Goal: Navigation & Orientation: Understand site structure

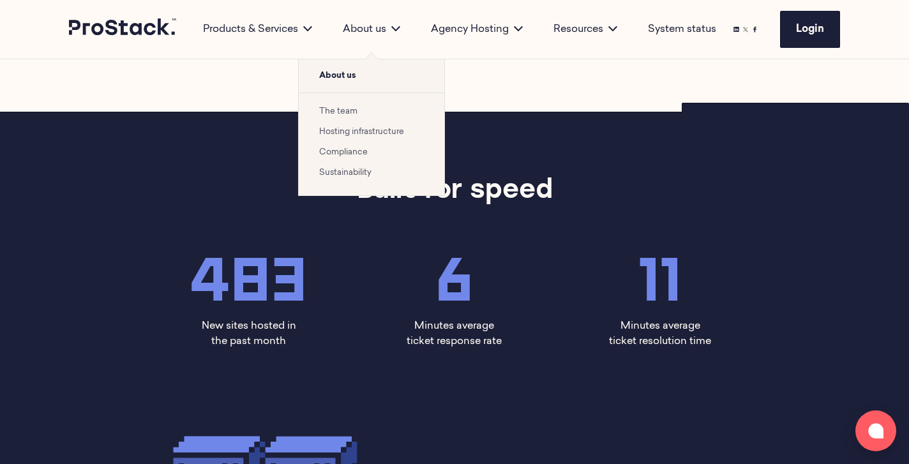
click at [345, 115] on link "The team" at bounding box center [338, 111] width 38 height 8
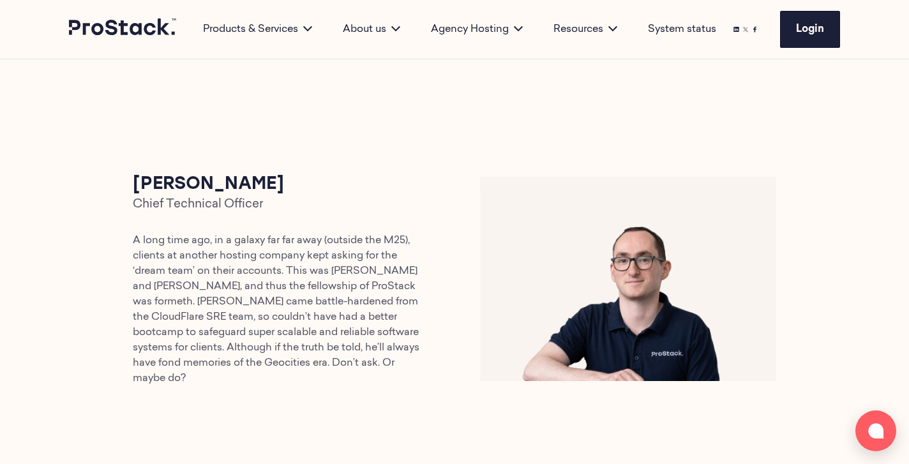
scroll to position [896, 0]
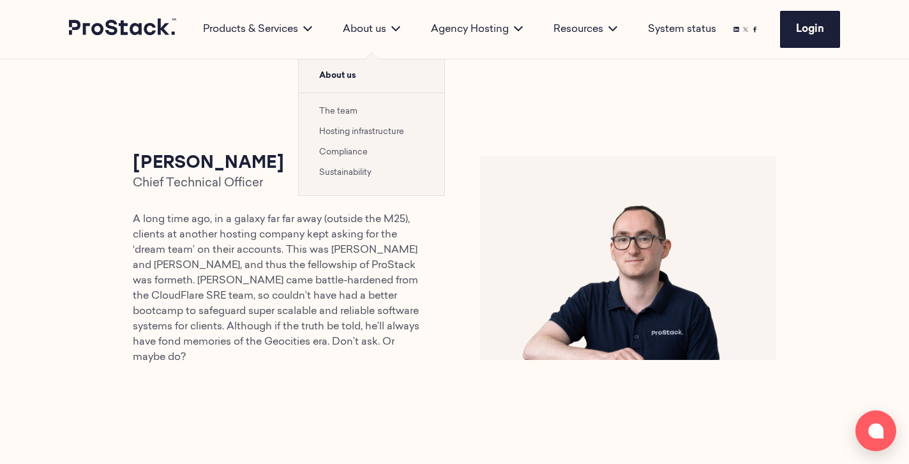
click at [356, 132] on link "Hosting infrastructure" at bounding box center [361, 132] width 85 height 8
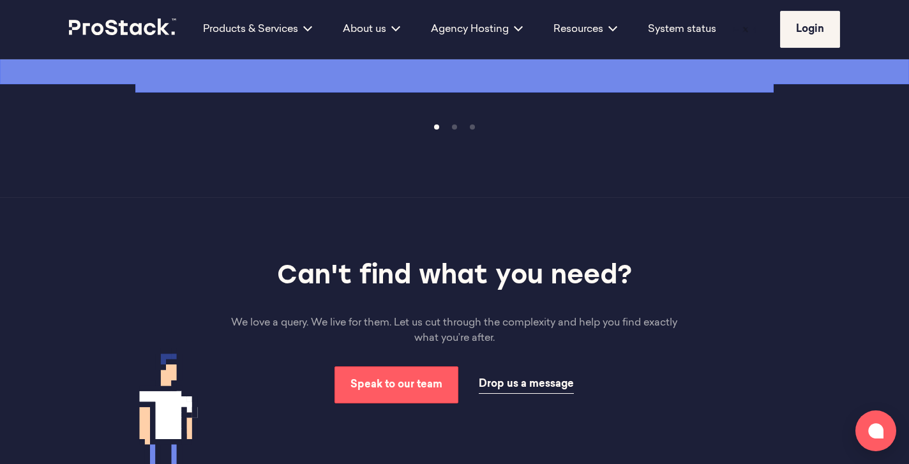
scroll to position [2520, 0]
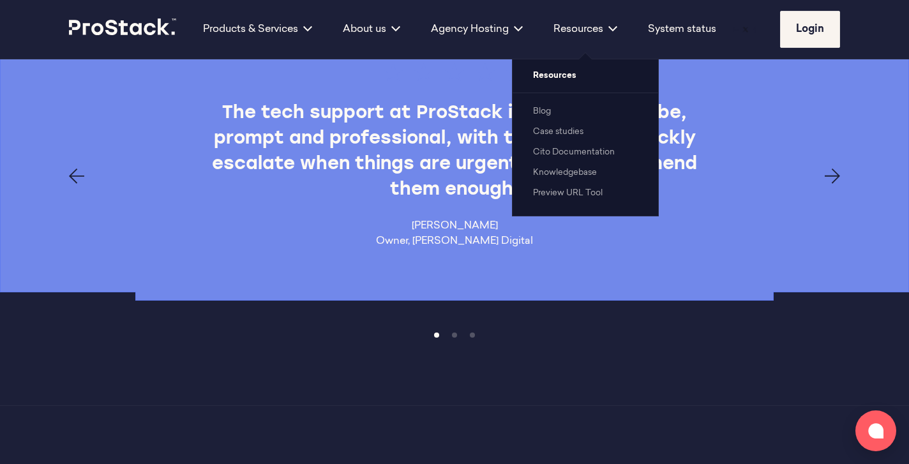
click at [593, 40] on div "Resources Resources Blog Case studies Cito Documentation Knowledgebase Preview …" at bounding box center [585, 29] width 94 height 59
click at [568, 133] on link "Case studies" at bounding box center [558, 132] width 50 height 8
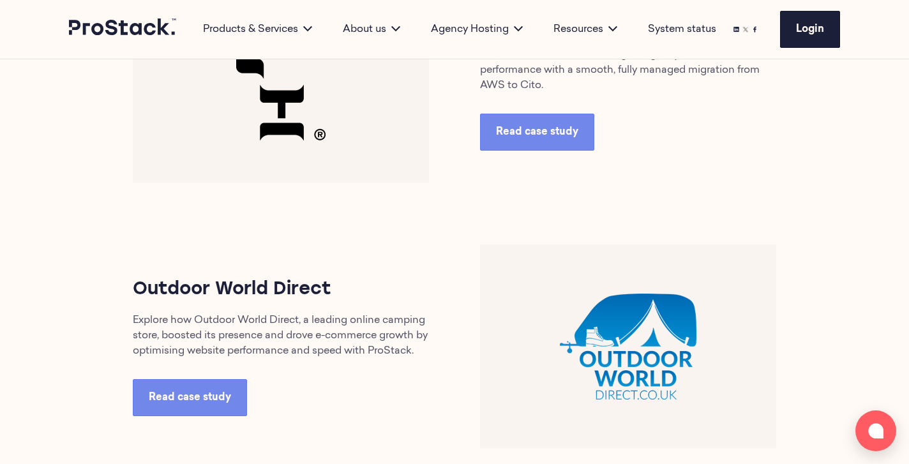
scroll to position [695, 0]
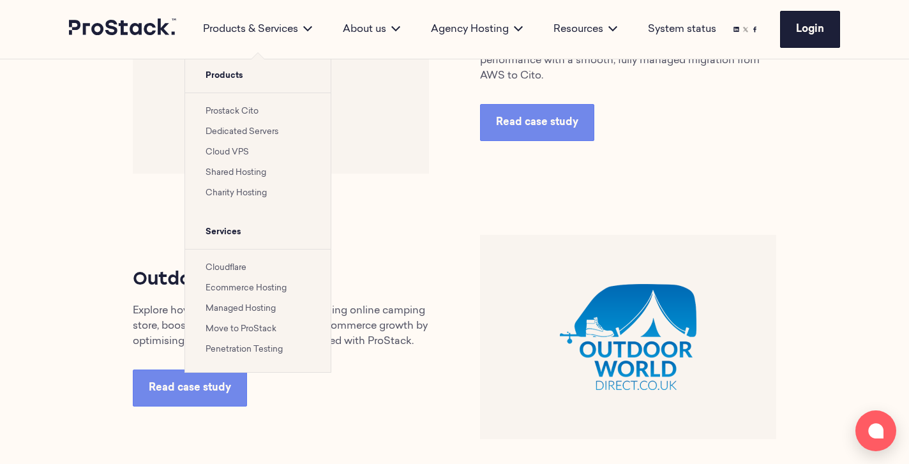
click at [241, 34] on div "Products & Services" at bounding box center [258, 29] width 140 height 15
click at [241, 130] on link "Dedicated Servers" at bounding box center [241, 132] width 73 height 8
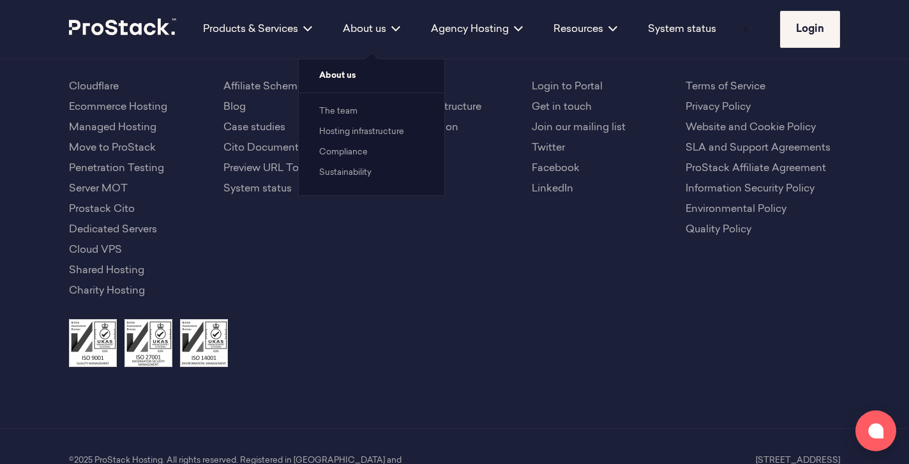
scroll to position [2869, 0]
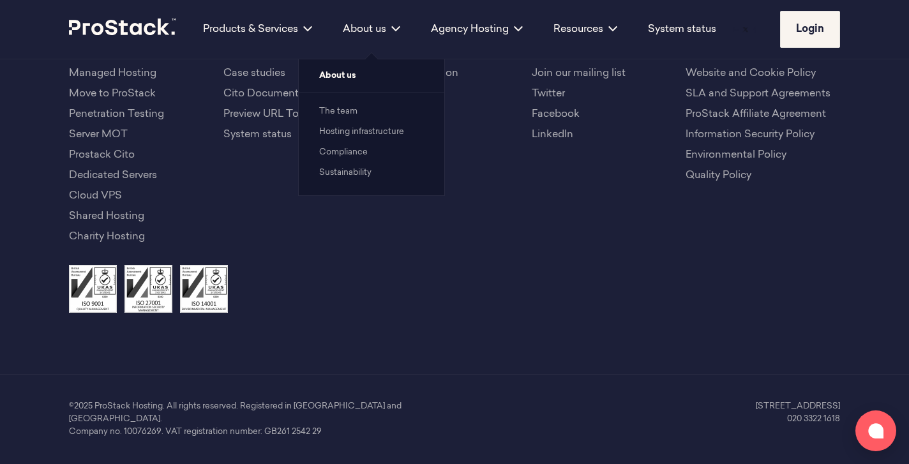
click at [332, 142] on ul "The team Hosting infrastructure Compliance Sustainability" at bounding box center [371, 144] width 145 height 103
click at [344, 149] on link "Compliance" at bounding box center [343, 152] width 48 height 8
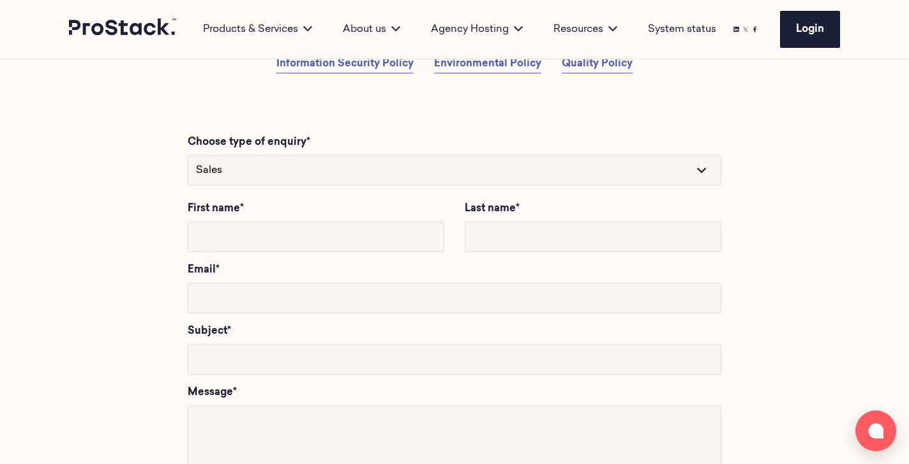
scroll to position [954, 0]
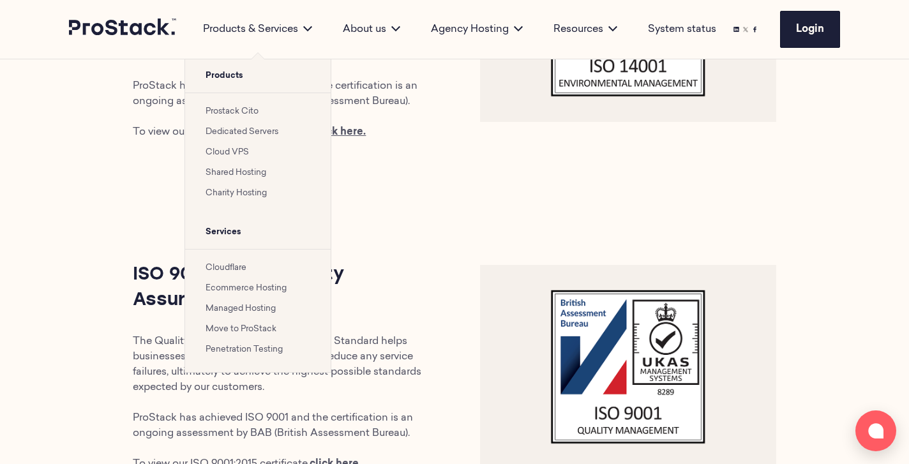
click at [227, 151] on link "Cloud VPS" at bounding box center [226, 152] width 43 height 8
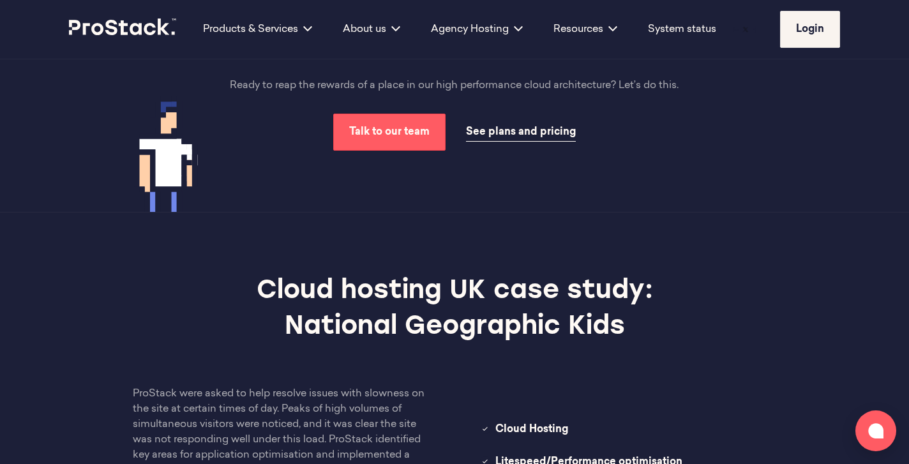
scroll to position [1155, 0]
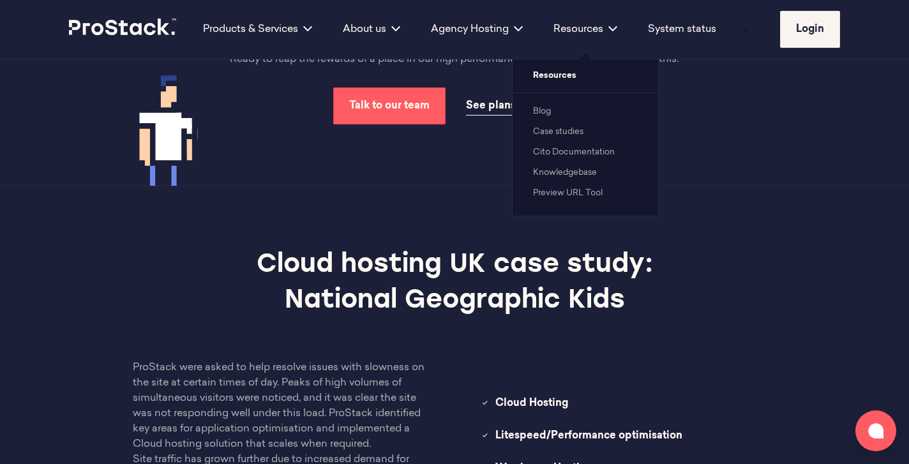
click at [600, 156] on link "Cito Documentation" at bounding box center [574, 152] width 82 height 8
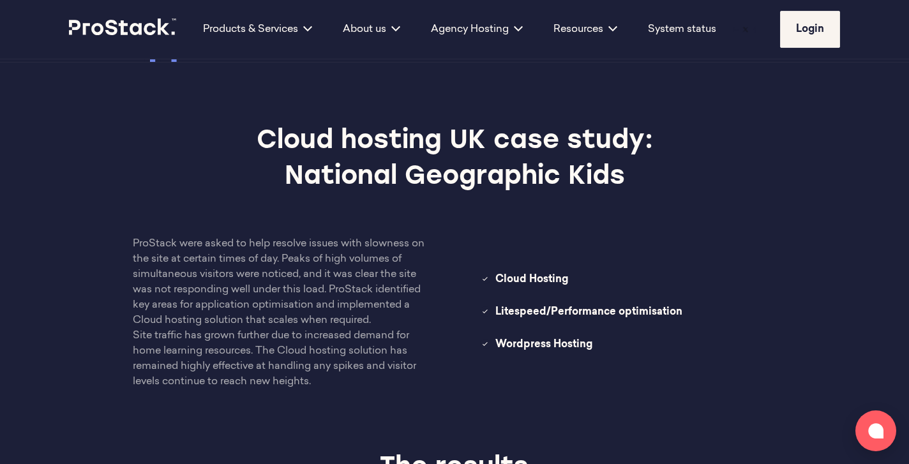
scroll to position [1280, 0]
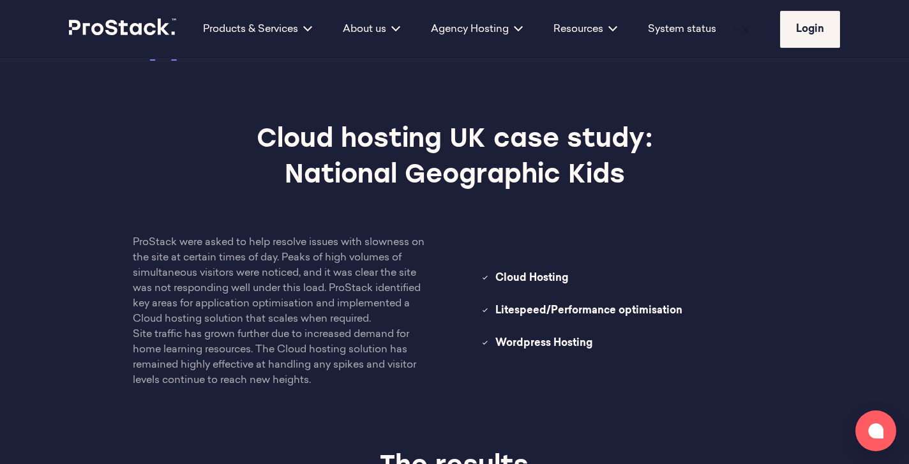
click at [152, 31] on icon at bounding box center [123, 27] width 108 height 17
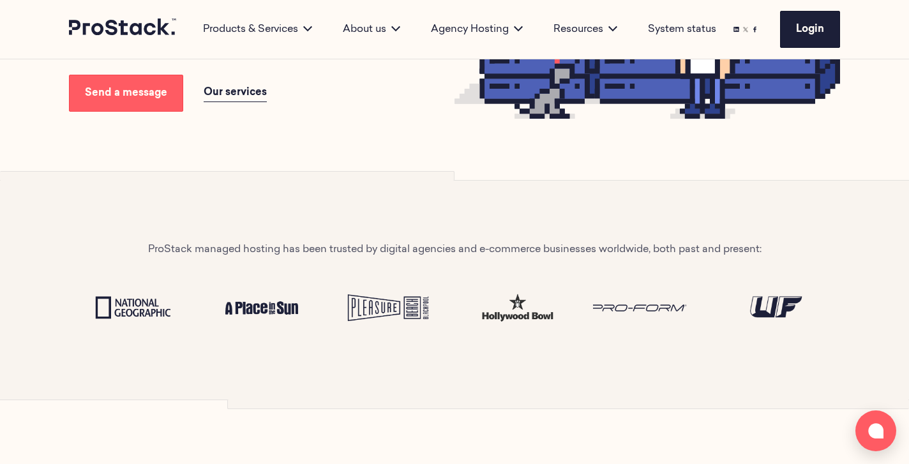
scroll to position [271, 0]
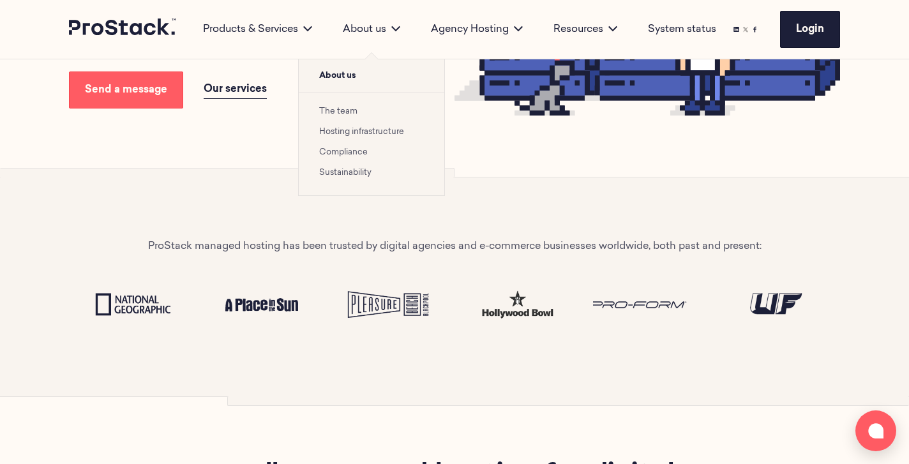
click at [371, 28] on div "About us" at bounding box center [371, 29] width 88 height 15
click at [343, 79] on span "About us" at bounding box center [371, 75] width 145 height 33
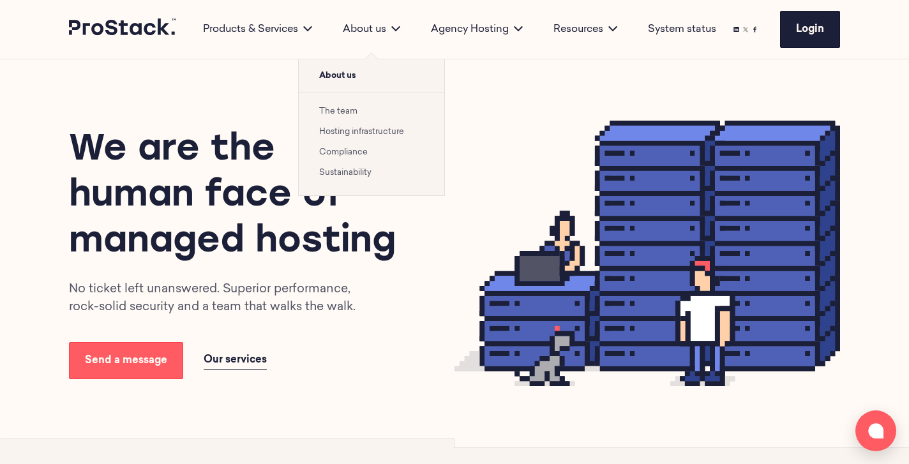
scroll to position [0, 0]
click at [340, 112] on link "The team" at bounding box center [338, 111] width 38 height 8
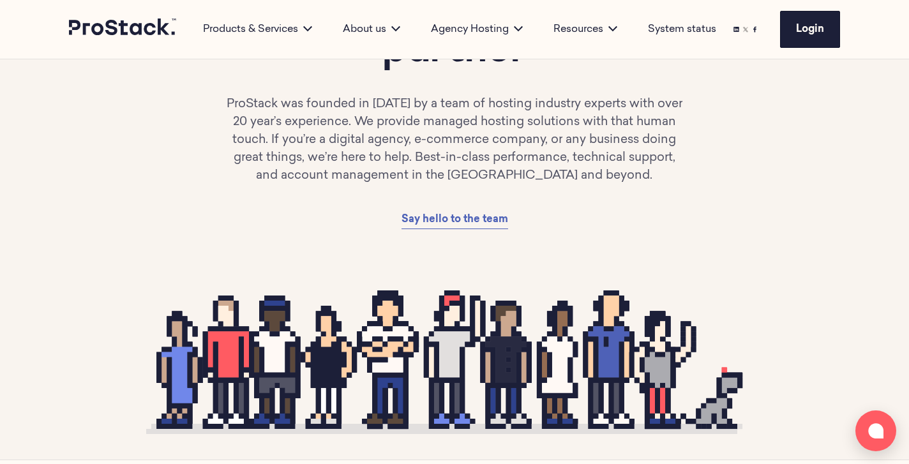
scroll to position [123, 0]
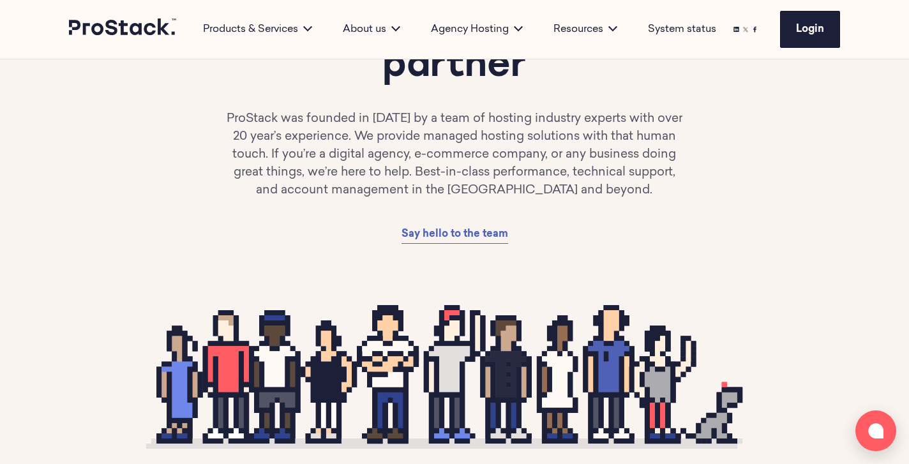
click at [744, 194] on div "Meet your new managed hosting partner [PERSON_NAME] was founded in [DATE] by a …" at bounding box center [454, 121] width 771 height 246
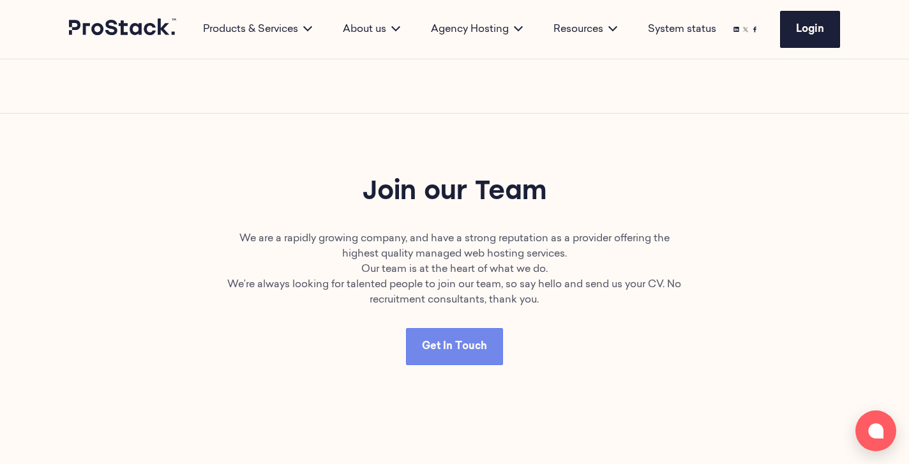
scroll to position [2891, 0]
